Goal: Transaction & Acquisition: Book appointment/travel/reservation

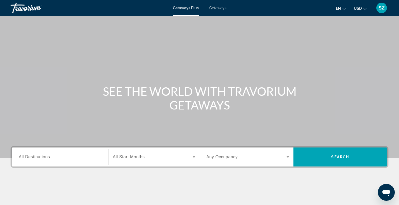
click at [60, 162] on div "Search widget" at bounding box center [60, 157] width 83 height 15
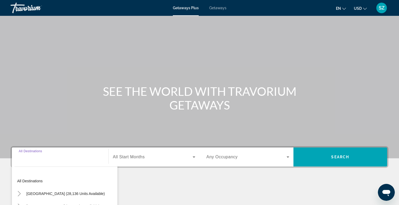
scroll to position [80, 0]
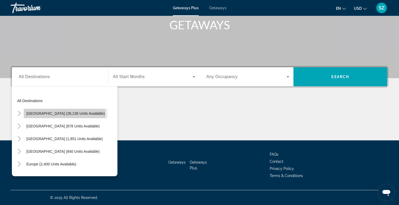
click at [64, 115] on span "[GEOGRAPHIC_DATA] (28,136 units available)" at bounding box center [65, 113] width 78 height 4
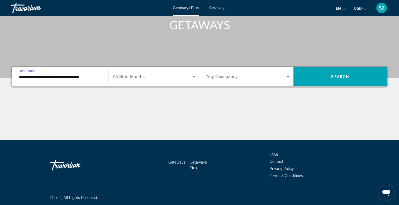
click at [81, 77] on input "**********" at bounding box center [60, 77] width 83 height 6
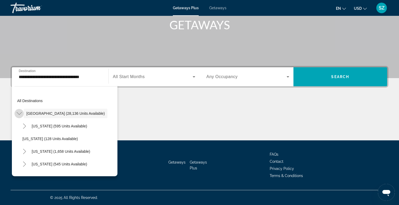
click at [20, 114] on icon "Toggle United States (28,136 units available)" at bounding box center [18, 113] width 5 height 3
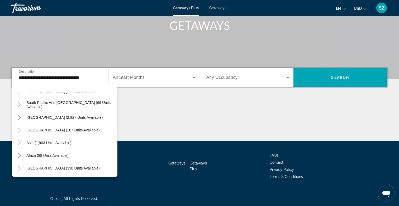
scroll to position [80, 0]
click at [21, 168] on icon "Toggle Middle East (330 units available)" at bounding box center [19, 167] width 5 height 5
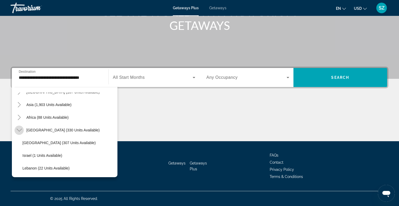
click at [20, 130] on icon "Toggle Middle East (330 units available)" at bounding box center [19, 129] width 5 height 5
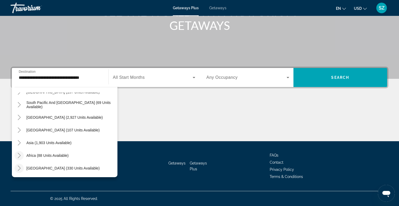
click at [19, 153] on icon "Toggle Africa (88 units available)" at bounding box center [19, 155] width 5 height 5
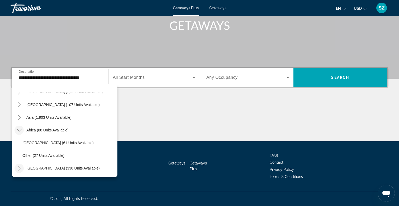
click at [171, 107] on div "Main content" at bounding box center [200, 121] width 378 height 40
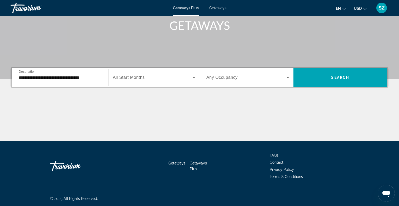
click at [61, 79] on input "**********" at bounding box center [60, 77] width 83 height 6
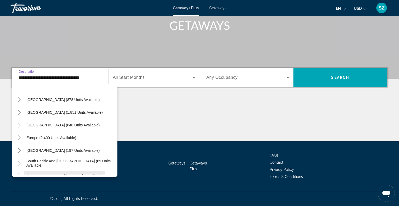
scroll to position [24, 0]
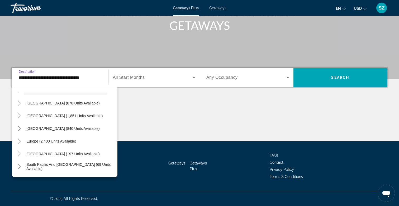
click at [255, 118] on div "Main content" at bounding box center [200, 121] width 378 height 40
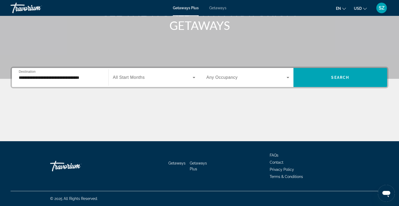
click at [80, 77] on input "**********" at bounding box center [60, 77] width 83 height 6
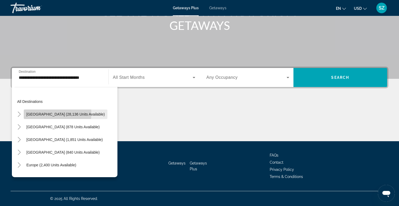
click at [32, 114] on span "[GEOGRAPHIC_DATA] (28,136 units available)" at bounding box center [65, 114] width 78 height 4
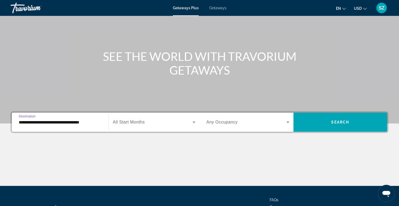
scroll to position [35, 0]
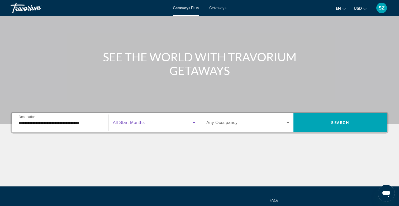
click at [191, 124] on icon "Search widget" at bounding box center [194, 122] width 6 height 6
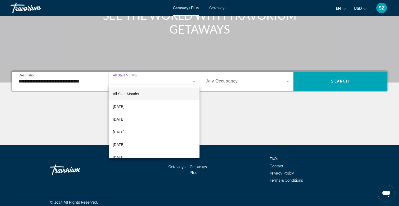
scroll to position [80, 0]
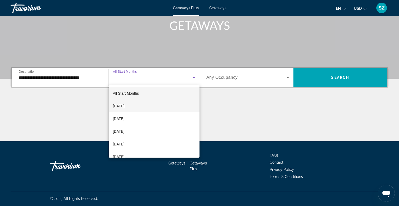
click at [163, 106] on mat-option "[DATE]" at bounding box center [154, 106] width 91 height 13
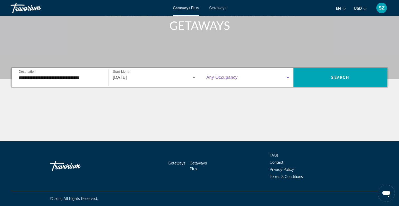
click at [236, 80] on span "Search widget" at bounding box center [246, 77] width 80 height 6
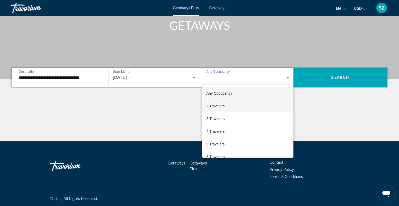
click at [228, 106] on mat-option "2 Travelers" at bounding box center [247, 106] width 91 height 13
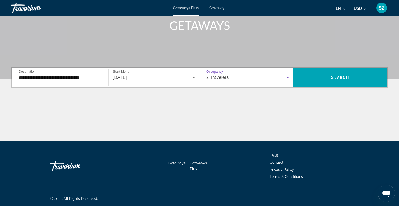
click at [60, 74] on input "**********" at bounding box center [60, 77] width 83 height 6
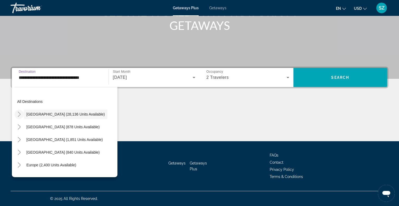
click at [20, 114] on icon "Toggle United States (28,136 units available)" at bounding box center [19, 113] width 5 height 5
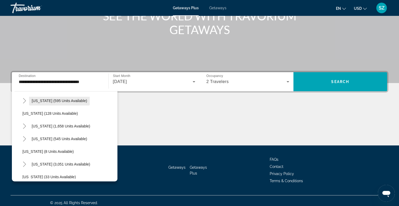
scroll to position [34, 0]
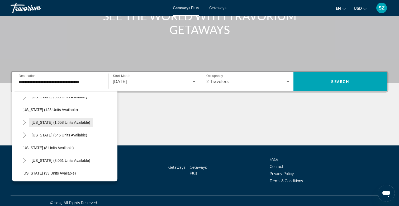
click at [63, 123] on span "[US_STATE] (1,658 units available)" at bounding box center [61, 122] width 59 height 4
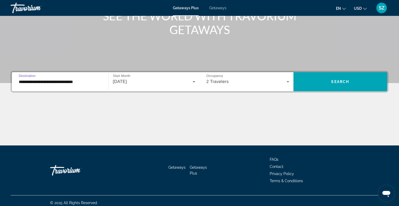
scroll to position [80, 0]
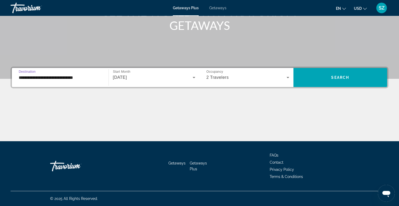
click at [32, 79] on input "**********" at bounding box center [60, 77] width 83 height 6
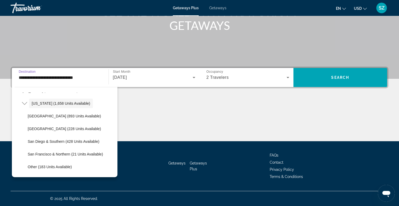
scroll to position [39, 0]
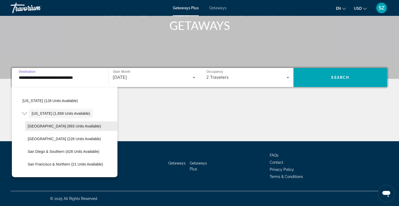
click at [67, 124] on span "[GEOGRAPHIC_DATA] (893 units available)" at bounding box center [64, 126] width 73 height 4
type input "**********"
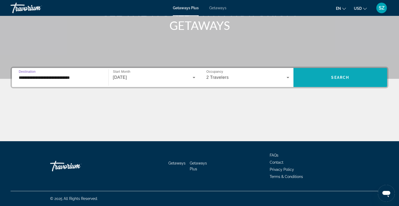
click at [318, 77] on span "Search widget" at bounding box center [341, 77] width 94 height 13
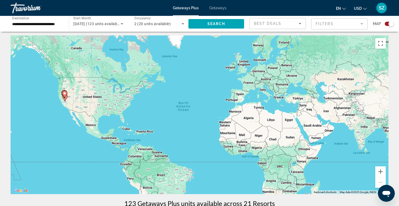
scroll to position [11, 0]
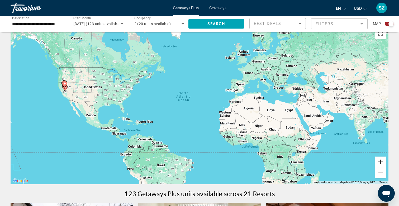
click at [382, 162] on button "Zoom in" at bounding box center [380, 161] width 11 height 11
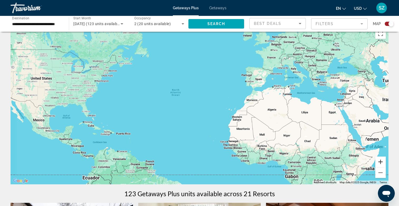
click at [382, 162] on button "Zoom in" at bounding box center [380, 161] width 11 height 11
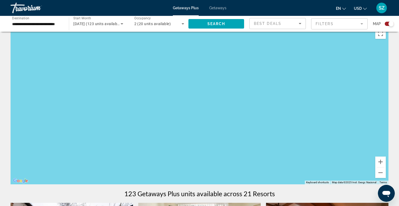
drag, startPoint x: 83, startPoint y: 106, endPoint x: 261, endPoint y: 106, distance: 178.0
click at [261, 106] on div "Main content" at bounding box center [200, 105] width 378 height 158
drag, startPoint x: 171, startPoint y: 73, endPoint x: 267, endPoint y: 125, distance: 108.8
click at [267, 125] on div "Main content" at bounding box center [200, 105] width 378 height 158
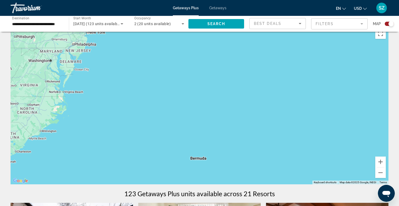
drag, startPoint x: 79, startPoint y: 52, endPoint x: 225, endPoint y: 87, distance: 149.7
click at [225, 87] on div "Main content" at bounding box center [200, 105] width 378 height 158
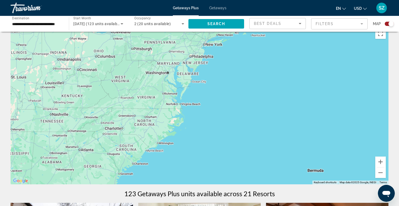
drag, startPoint x: 57, startPoint y: 71, endPoint x: 158, endPoint y: 76, distance: 101.3
click at [158, 76] on div "Main content" at bounding box center [200, 105] width 378 height 158
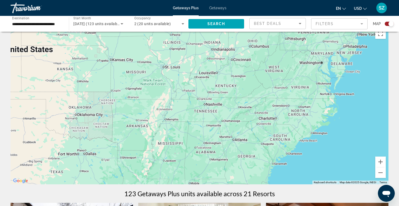
drag, startPoint x: 65, startPoint y: 79, endPoint x: 220, endPoint y: 69, distance: 155.1
click at [220, 69] on div "Main content" at bounding box center [200, 105] width 378 height 158
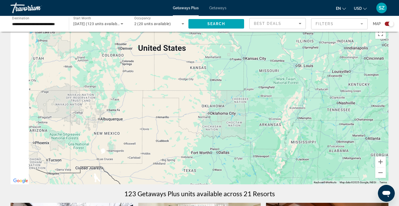
drag, startPoint x: 177, startPoint y: 71, endPoint x: 311, endPoint y: 70, distance: 134.1
click at [311, 70] on div "Main content" at bounding box center [200, 105] width 378 height 158
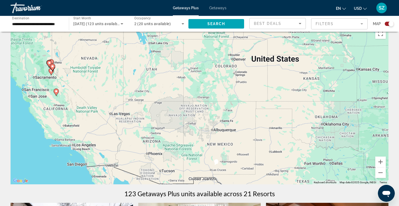
drag, startPoint x: 101, startPoint y: 69, endPoint x: 215, endPoint y: 80, distance: 114.6
click at [215, 80] on div "To activate drag with keyboard, press Alt + Enter. Once in keyboard drag state,…" at bounding box center [200, 105] width 378 height 158
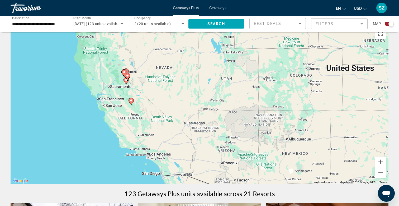
drag, startPoint x: 81, startPoint y: 83, endPoint x: 153, endPoint y: 91, distance: 72.8
click at [153, 91] on div "To activate drag with keyboard, press Alt + Enter. Once in keyboard drag state,…" at bounding box center [200, 105] width 378 height 158
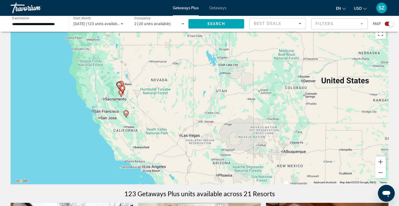
drag, startPoint x: 141, startPoint y: 74, endPoint x: 137, endPoint y: 91, distance: 17.1
click at [137, 91] on div "To activate drag with keyboard, press Alt + Enter. Once in keyboard drag state,…" at bounding box center [200, 105] width 378 height 158
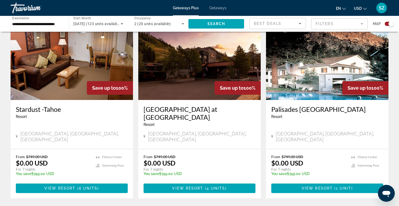
scroll to position [772, 0]
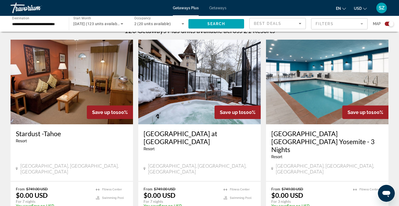
scroll to position [174, 0]
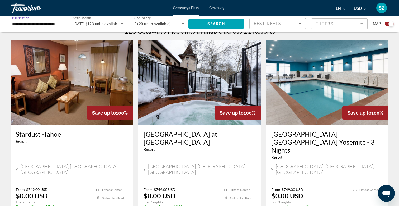
click at [39, 25] on input "**********" at bounding box center [37, 24] width 50 height 6
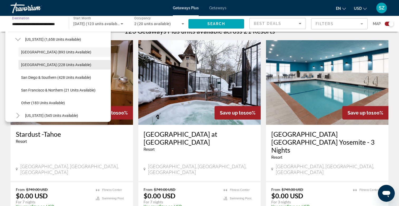
scroll to position [64, 0]
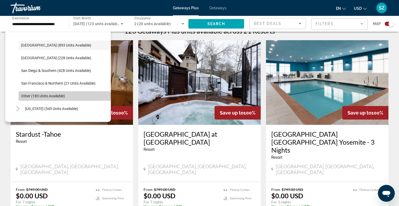
click at [50, 98] on span "Search widget" at bounding box center [64, 96] width 92 height 13
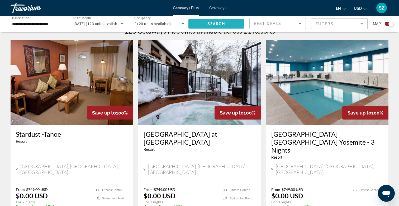
click at [213, 22] on span "Search" at bounding box center [217, 24] width 18 height 4
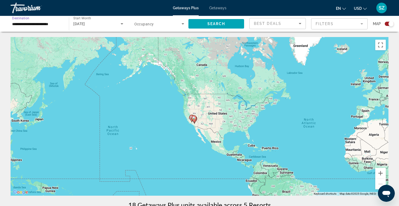
click at [50, 23] on input "**********" at bounding box center [37, 24] width 50 height 6
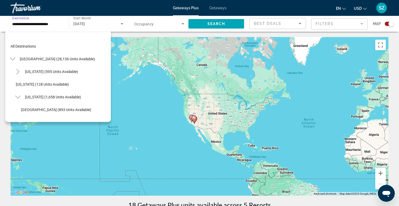
scroll to position [82, 0]
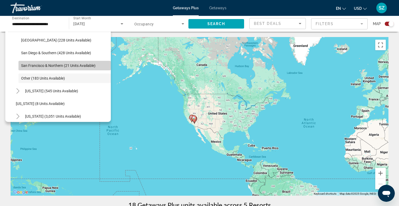
click at [63, 68] on span "Search widget" at bounding box center [64, 65] width 92 height 13
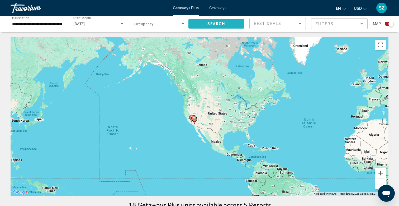
click at [211, 22] on span "Search" at bounding box center [217, 24] width 18 height 4
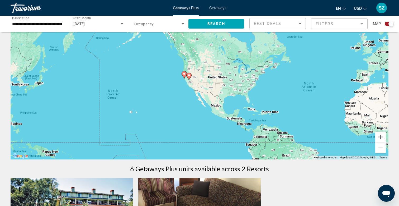
scroll to position [33, 0]
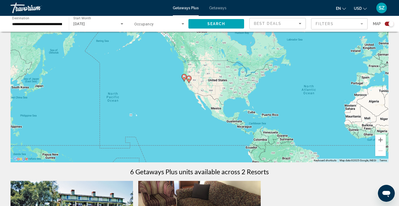
click at [46, 24] on input "**********" at bounding box center [37, 24] width 50 height 6
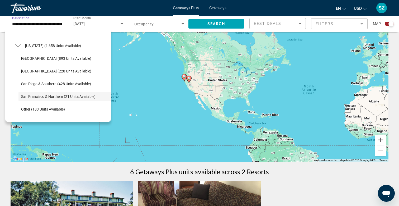
scroll to position [51, 0]
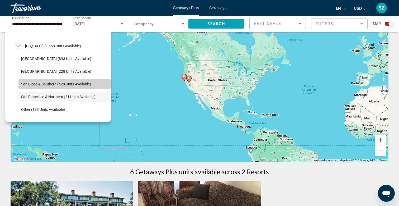
click at [45, 83] on span "San Diego & Southern (428 units available)" at bounding box center [56, 84] width 70 height 4
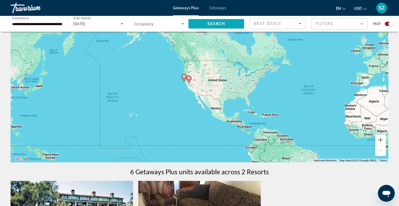
click at [215, 21] on span "Search widget" at bounding box center [217, 23] width 56 height 13
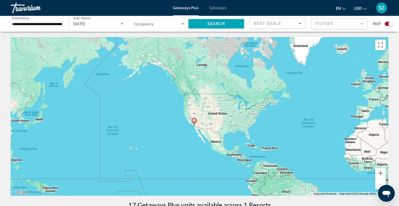
click at [39, 21] on input "**********" at bounding box center [37, 24] width 50 height 6
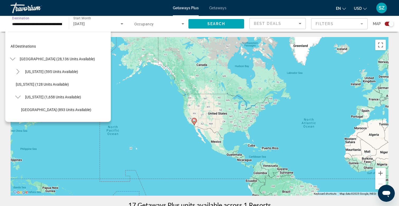
scroll to position [57, 0]
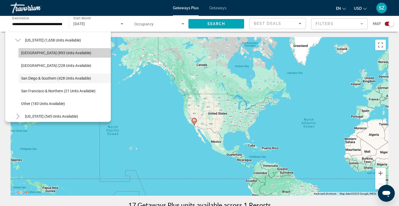
click at [40, 54] on span "[GEOGRAPHIC_DATA] (893 units available)" at bounding box center [56, 53] width 70 height 4
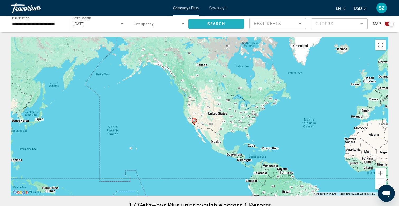
click at [205, 28] on span "Search widget" at bounding box center [217, 23] width 56 height 13
click at [39, 23] on input "**********" at bounding box center [37, 24] width 50 height 6
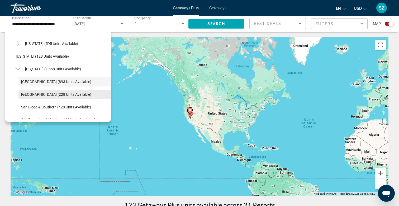
scroll to position [27, 0]
click at [16, 69] on icon "Toggle California (1,658 units available)" at bounding box center [17, 69] width 5 height 3
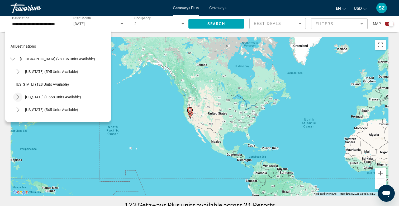
scroll to position [0, 0]
click at [13, 57] on icon "Toggle United States (28,136 units available)" at bounding box center [12, 58] width 5 height 5
click at [13, 72] on icon "Toggle Mexico (878 units available)" at bounding box center [12, 71] width 3 height 5
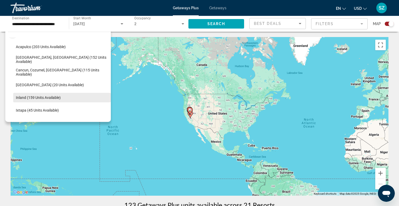
scroll to position [35, 0]
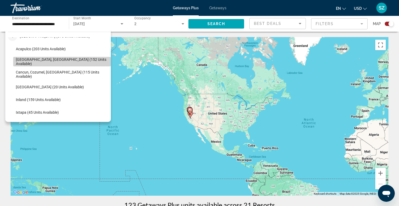
click at [58, 60] on span "[GEOGRAPHIC_DATA], [GEOGRAPHIC_DATA] (152 units available)" at bounding box center [62, 61] width 92 height 8
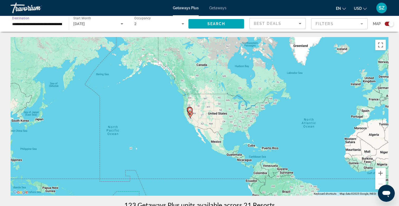
scroll to position [0, 0]
click at [221, 26] on span "Search widget" at bounding box center [217, 23] width 56 height 13
click at [50, 23] on input "**********" at bounding box center [37, 24] width 50 height 6
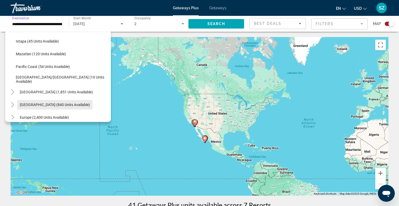
scroll to position [109, 0]
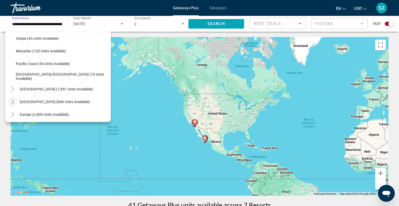
click at [12, 102] on icon "Toggle Caribbean & Atlantic Islands (840 units available)" at bounding box center [12, 101] width 5 height 5
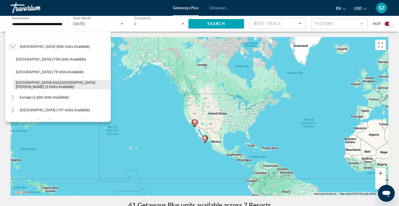
scroll to position [168, 0]
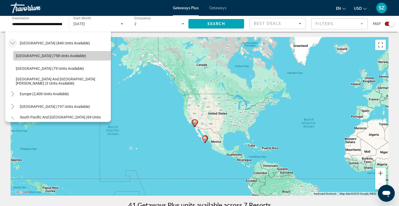
click at [27, 57] on span "[GEOGRAPHIC_DATA] (758 units available)" at bounding box center [51, 56] width 70 height 4
type input "**********"
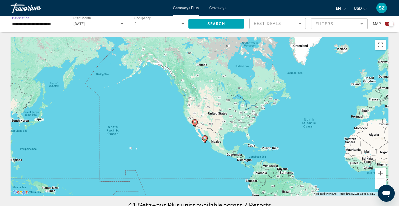
scroll to position [0, 0]
click at [214, 23] on span "Search" at bounding box center [217, 24] width 18 height 4
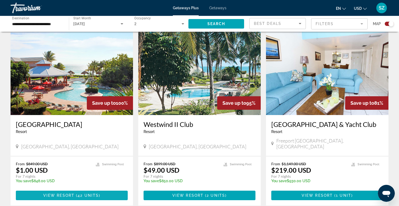
scroll to position [367, 0]
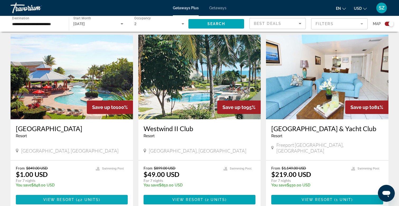
click at [68, 197] on span "View Resort" at bounding box center [58, 199] width 31 height 4
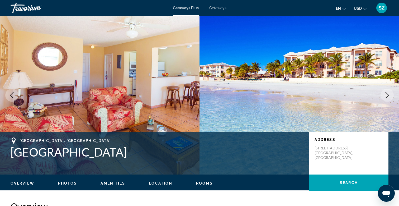
click at [385, 97] on icon "Next image" at bounding box center [387, 95] width 6 height 6
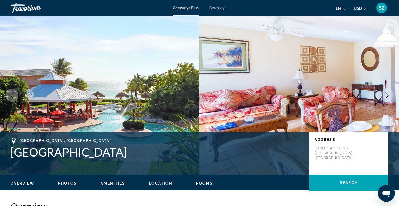
click at [385, 97] on icon "Next image" at bounding box center [387, 95] width 6 height 6
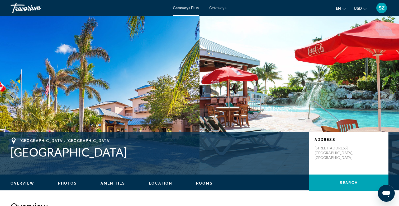
click at [385, 97] on icon "Next image" at bounding box center [387, 95] width 6 height 6
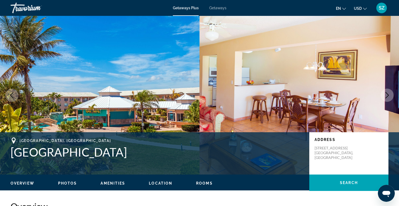
click at [385, 97] on icon "Next image" at bounding box center [387, 95] width 6 height 6
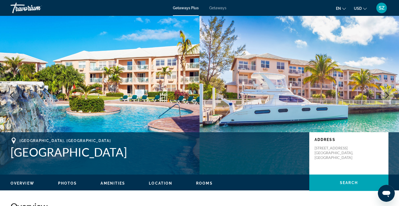
click at [385, 98] on button "Next image" at bounding box center [387, 94] width 13 height 13
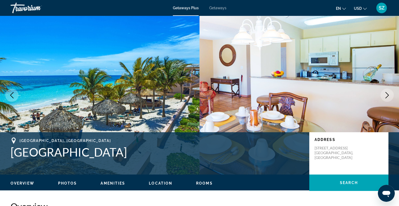
click at [387, 97] on icon "Next image" at bounding box center [387, 95] width 6 height 6
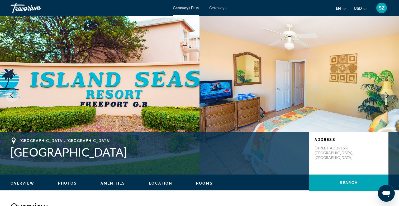
click at [388, 97] on icon "Next image" at bounding box center [387, 95] width 6 height 6
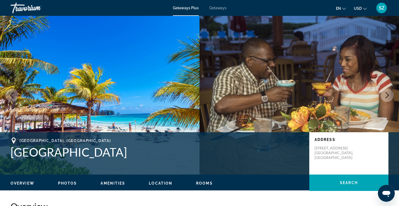
click at [388, 98] on button "Next image" at bounding box center [387, 94] width 13 height 13
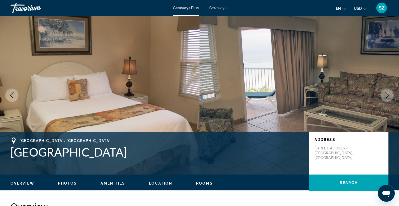
click at [388, 99] on button "Next image" at bounding box center [387, 94] width 13 height 13
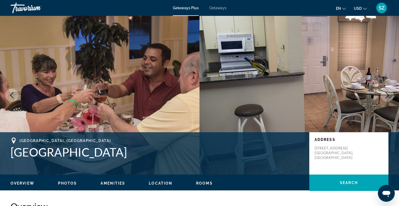
click at [388, 99] on button "Next image" at bounding box center [387, 94] width 13 height 13
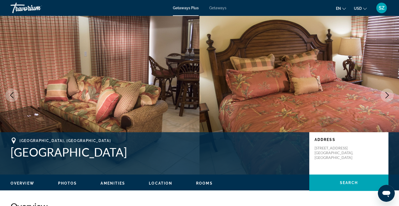
click at [388, 99] on button "Next image" at bounding box center [387, 94] width 13 height 13
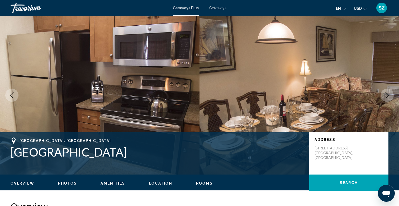
click at [388, 99] on button "Next image" at bounding box center [387, 94] width 13 height 13
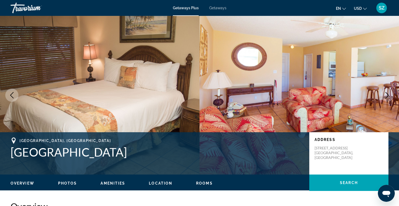
click at [388, 99] on button "Next image" at bounding box center [387, 94] width 13 height 13
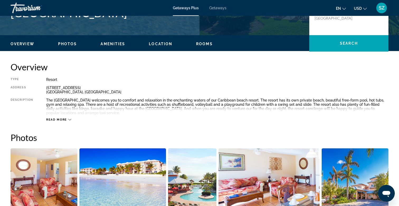
scroll to position [137, 0]
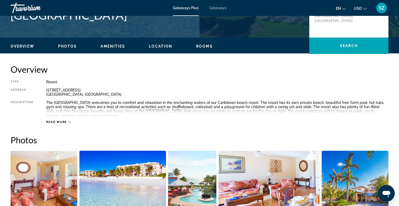
click at [67, 121] on span "Read more" at bounding box center [56, 121] width 21 height 3
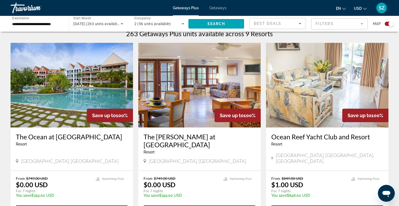
scroll to position [166, 0]
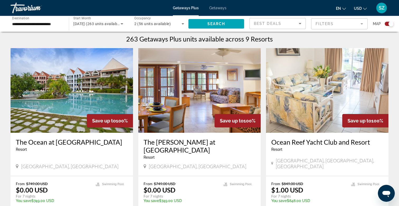
click at [60, 114] on img "Main content" at bounding box center [72, 90] width 123 height 84
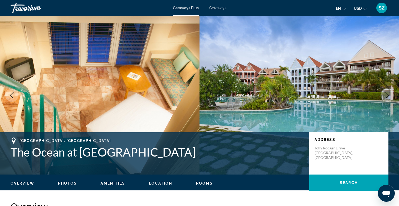
click at [388, 94] on icon "Next image" at bounding box center [387, 95] width 3 height 6
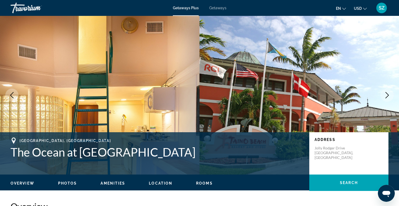
click at [387, 92] on icon "Next image" at bounding box center [387, 95] width 6 height 6
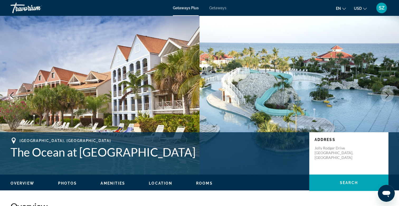
click at [387, 91] on button "Next image" at bounding box center [387, 94] width 13 height 13
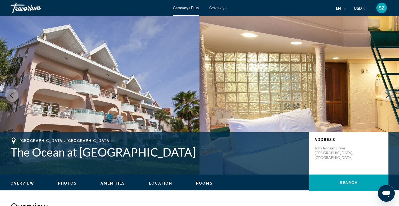
click at [387, 91] on button "Next image" at bounding box center [387, 94] width 13 height 13
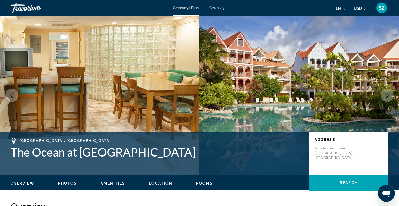
click at [387, 92] on icon "Next image" at bounding box center [387, 95] width 6 height 6
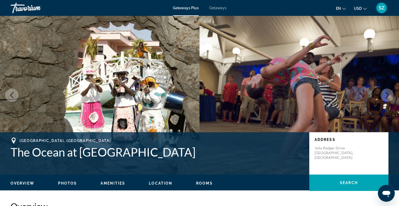
click at [391, 96] on button "Next image" at bounding box center [387, 94] width 13 height 13
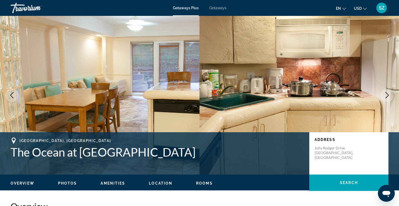
click at [391, 96] on button "Next image" at bounding box center [387, 94] width 13 height 13
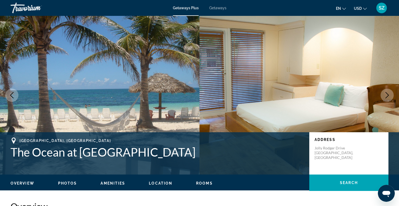
click at [383, 94] on button "Next image" at bounding box center [387, 94] width 13 height 13
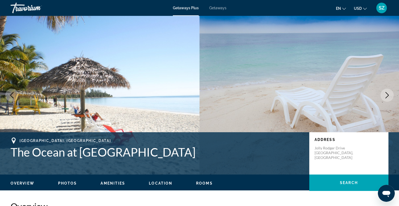
click at [383, 94] on button "Next image" at bounding box center [387, 94] width 13 height 13
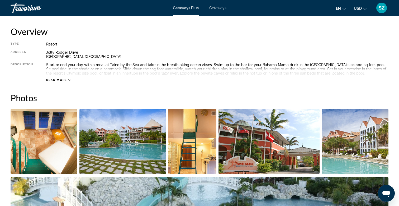
scroll to position [175, 0]
click at [67, 81] on span "Read more" at bounding box center [56, 79] width 21 height 3
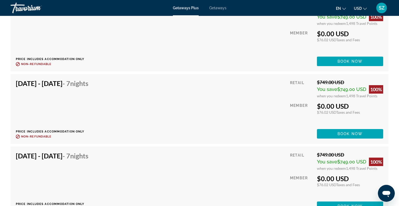
scroll to position [1442, 0]
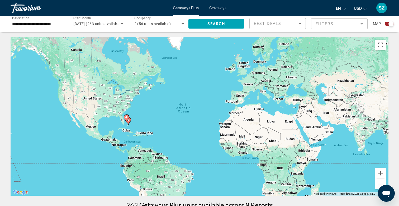
click at [46, 24] on input "**********" at bounding box center [37, 24] width 50 height 6
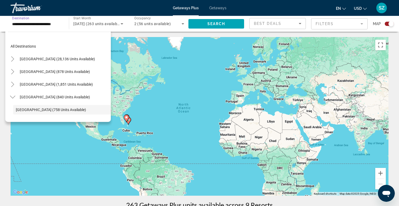
scroll to position [31, 0]
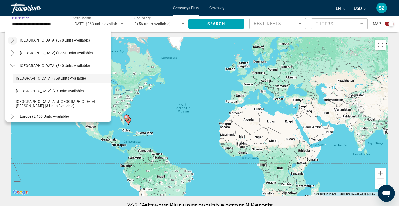
click at [15, 39] on icon "Toggle Mexico (878 units available)" at bounding box center [12, 39] width 5 height 5
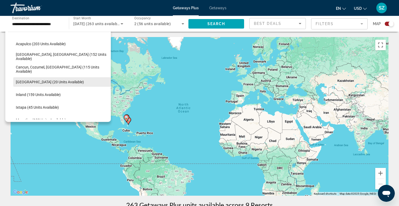
scroll to position [42, 0]
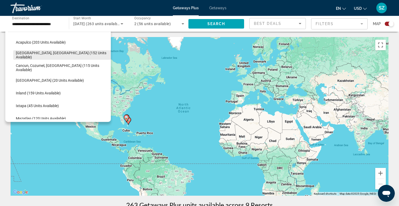
click at [62, 56] on span "[GEOGRAPHIC_DATA], [GEOGRAPHIC_DATA] (152 units available)" at bounding box center [62, 55] width 92 height 8
type input "**********"
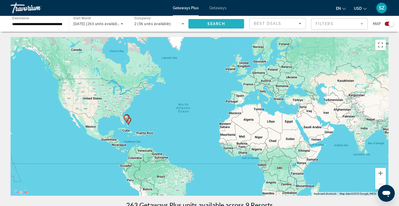
click at [221, 23] on span "Search" at bounding box center [217, 24] width 18 height 4
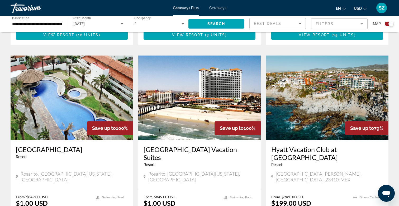
scroll to position [363, 0]
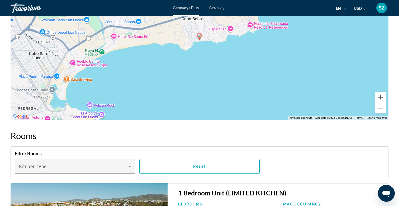
scroll to position [716, 0]
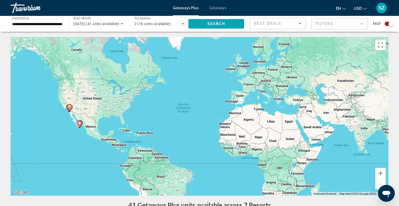
click at [40, 25] on input "**********" at bounding box center [37, 24] width 50 height 6
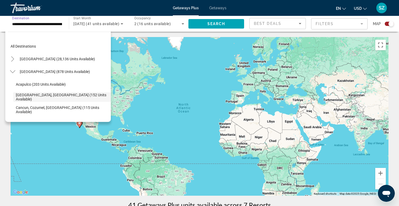
scroll to position [19, 0]
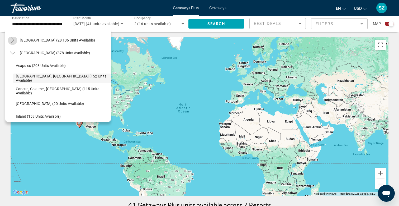
click at [11, 40] on icon "Toggle United States (28,136 units available)" at bounding box center [12, 39] width 5 height 5
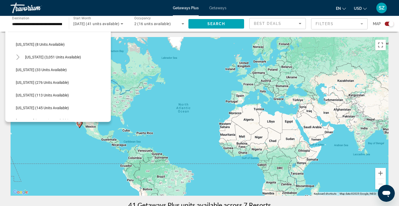
scroll to position [78, 0]
click at [18, 55] on icon "Toggle Florida (3,051 units available)" at bounding box center [17, 56] width 5 height 5
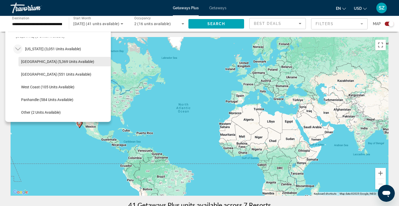
scroll to position [91, 0]
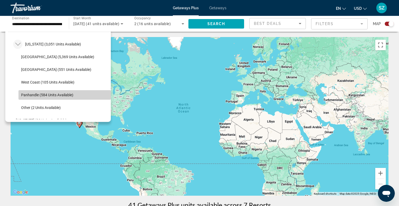
click at [55, 93] on span "Panhandle (584 units available)" at bounding box center [47, 95] width 52 height 4
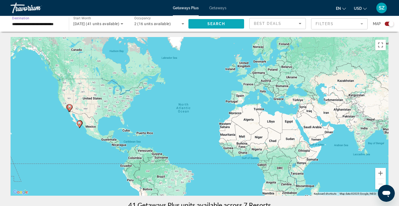
click at [209, 25] on span "Search" at bounding box center [217, 24] width 18 height 4
click at [43, 25] on input "**********" at bounding box center [37, 24] width 50 height 6
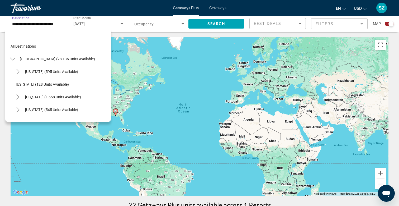
scroll to position [107, 0]
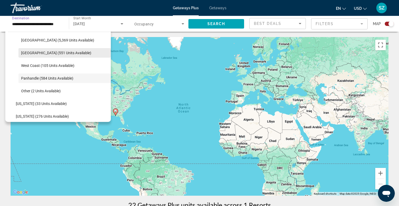
click at [45, 55] on span "Search widget" at bounding box center [64, 52] width 92 height 13
type input "**********"
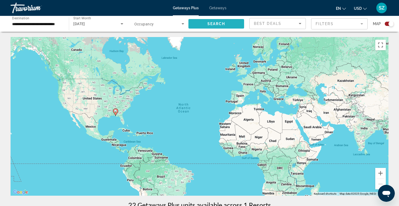
click at [208, 24] on span "Search" at bounding box center [217, 24] width 18 height 4
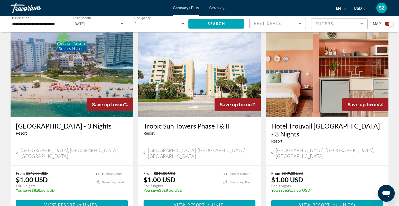
scroll to position [763, 0]
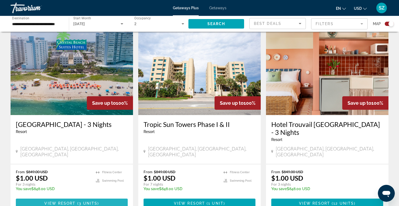
click at [68, 201] on span "View Resort" at bounding box center [59, 203] width 31 height 4
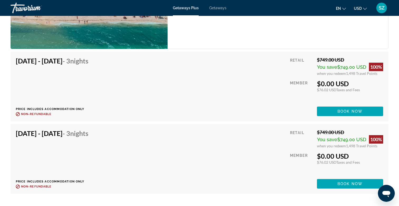
scroll to position [924, 0]
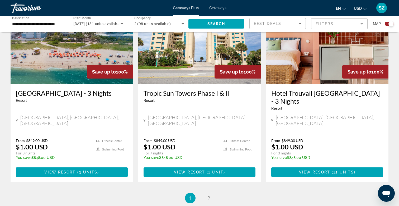
scroll to position [800, 0]
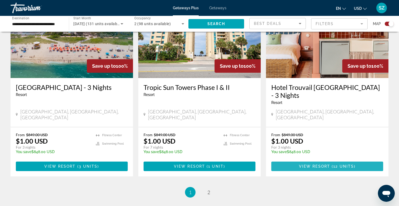
click at [311, 160] on span "Main content" at bounding box center [327, 166] width 112 height 13
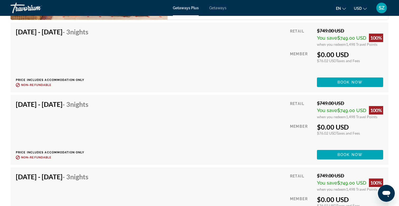
scroll to position [873, 0]
